Goal: Check status

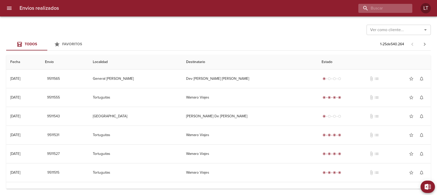
click at [406, 5] on div at bounding box center [385, 8] width 54 height 9
click at [297, 37] on div "Ver como cliente... Ver como cliente... Todos Favoritos 1 - 25 de 540.264 Fecha…" at bounding box center [218, 105] width 437 height 178
click at [391, 14] on div "Envios realizados LT" at bounding box center [218, 8] width 437 height 16
click at [394, 7] on input "buscar" at bounding box center [371, 8] width 66 height 9
click at [427, 11] on div "LT" at bounding box center [426, 8] width 10 height 10
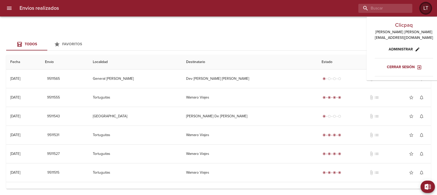
click at [427, 11] on div "LT" at bounding box center [426, 8] width 10 height 10
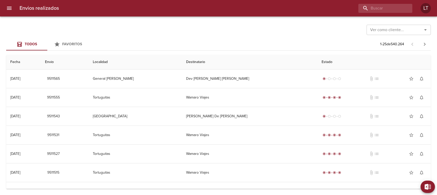
click at [309, 11] on div at bounding box center [237, 8] width 349 height 9
click at [374, 8] on input "buscar" at bounding box center [371, 8] width 66 height 9
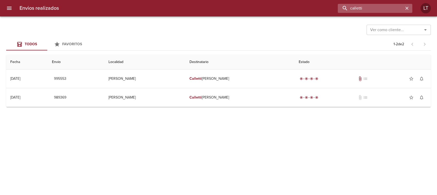
click at [357, 8] on input "calletti" at bounding box center [371, 8] width 66 height 9
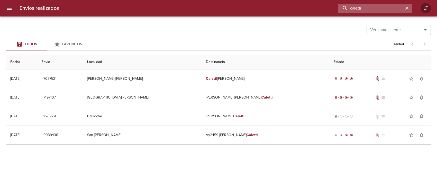
click at [374, 10] on input "caletti" at bounding box center [371, 8] width 66 height 9
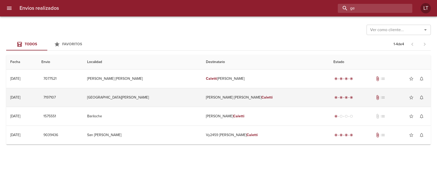
paste input "9501524"
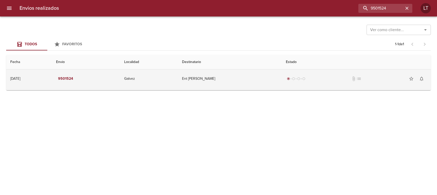
click at [255, 80] on td "Ent [PERSON_NAME]" at bounding box center [230, 78] width 104 height 19
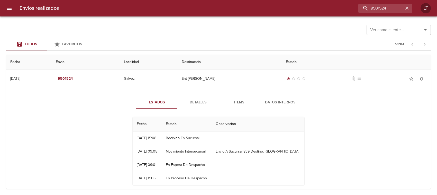
click at [202, 148] on td "Movimiento Intersucursal" at bounding box center [187, 151] width 50 height 13
click at [204, 105] on span "Detalles" at bounding box center [197, 102] width 35 height 6
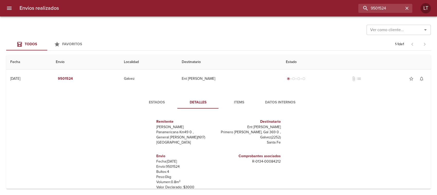
scroll to position [32, 0]
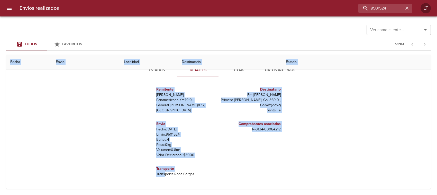
drag, startPoint x: 162, startPoint y: 174, endPoint x: 293, endPoint y: 188, distance: 131.7
click at [293, 188] on div "Estados Detalles Items Datos Internos Remitente Wamaro Tortuguitas Panamericana…" at bounding box center [218, 123] width 416 height 131
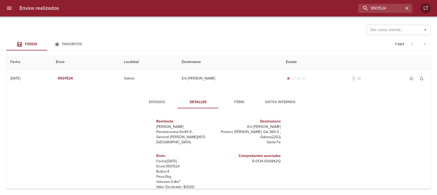
scroll to position [0, 0]
click at [368, 6] on input "9501524" at bounding box center [371, 8] width 66 height 9
type input "[PERSON_NAME]"
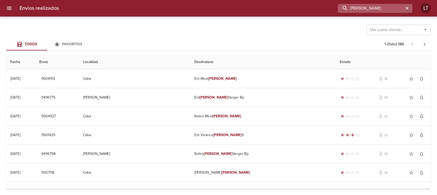
click at [376, 7] on input "[PERSON_NAME]" at bounding box center [371, 8] width 66 height 9
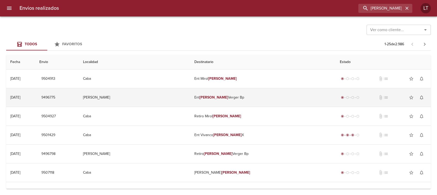
click at [272, 96] on td "Ent [PERSON_NAME] Bp" at bounding box center [263, 97] width 146 height 19
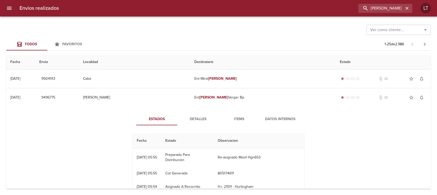
click at [193, 118] on span "Detalles" at bounding box center [197, 119] width 35 height 6
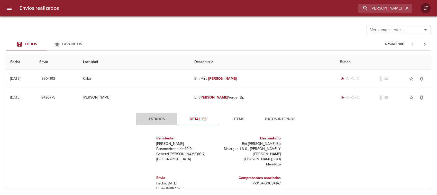
click at [159, 118] on span "Estados" at bounding box center [156, 119] width 35 height 6
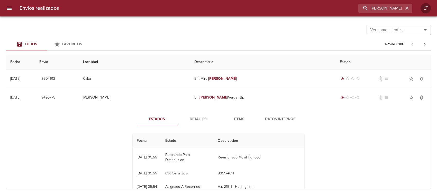
click at [147, 157] on td "18/08 [DATE] 05:55" at bounding box center [147, 157] width 29 height 19
